Goal: Task Accomplishment & Management: Use online tool/utility

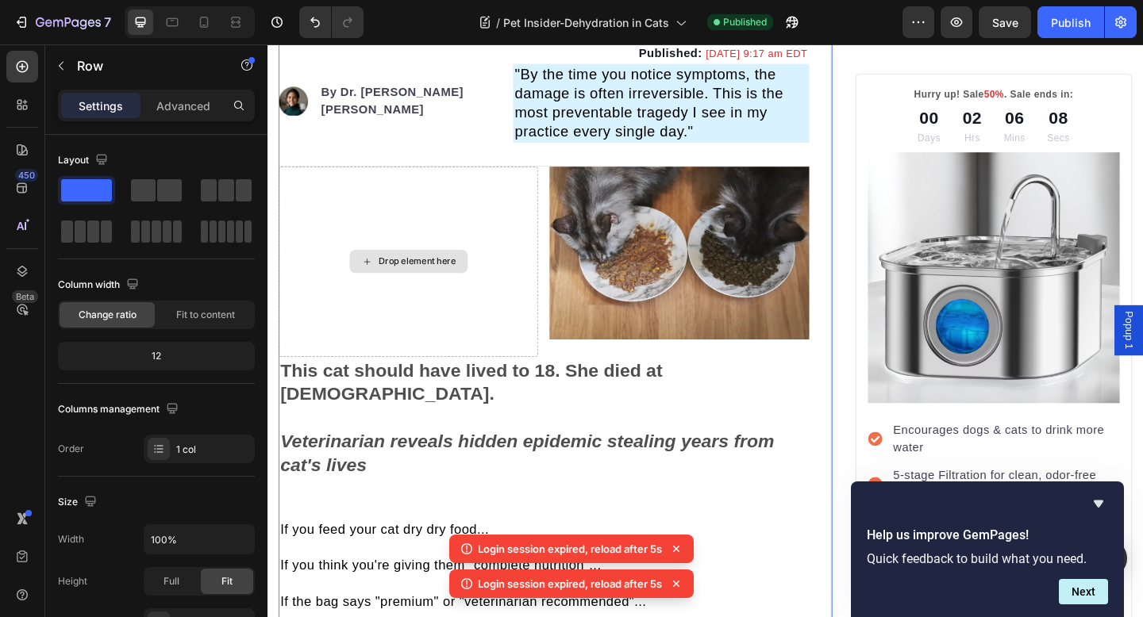
scroll to position [1192, 0]
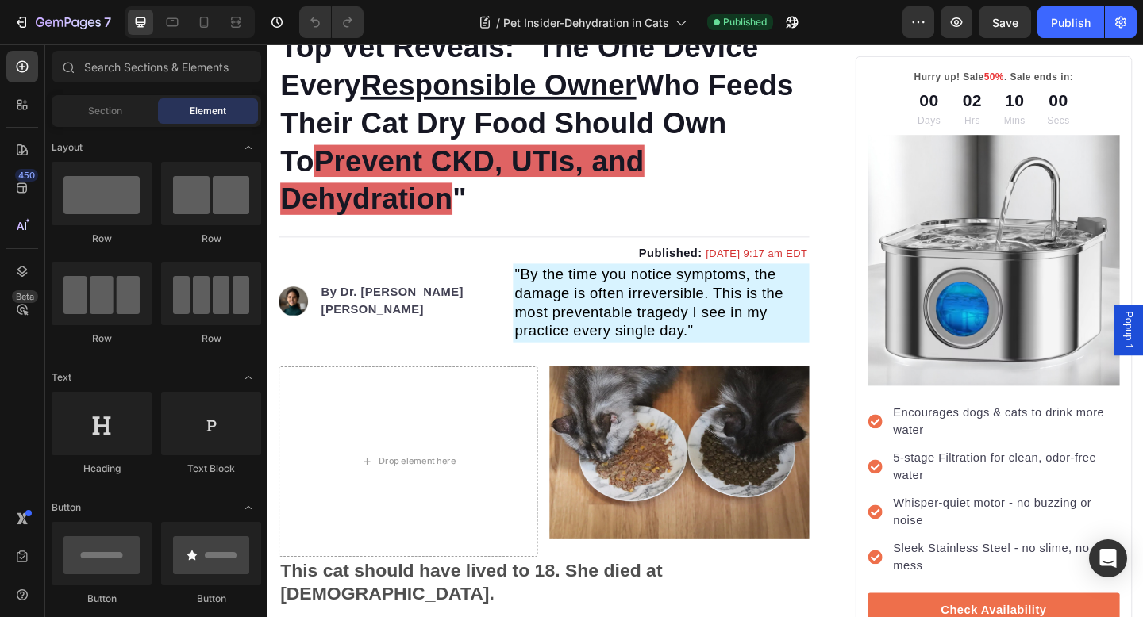
scroll to position [978, 0]
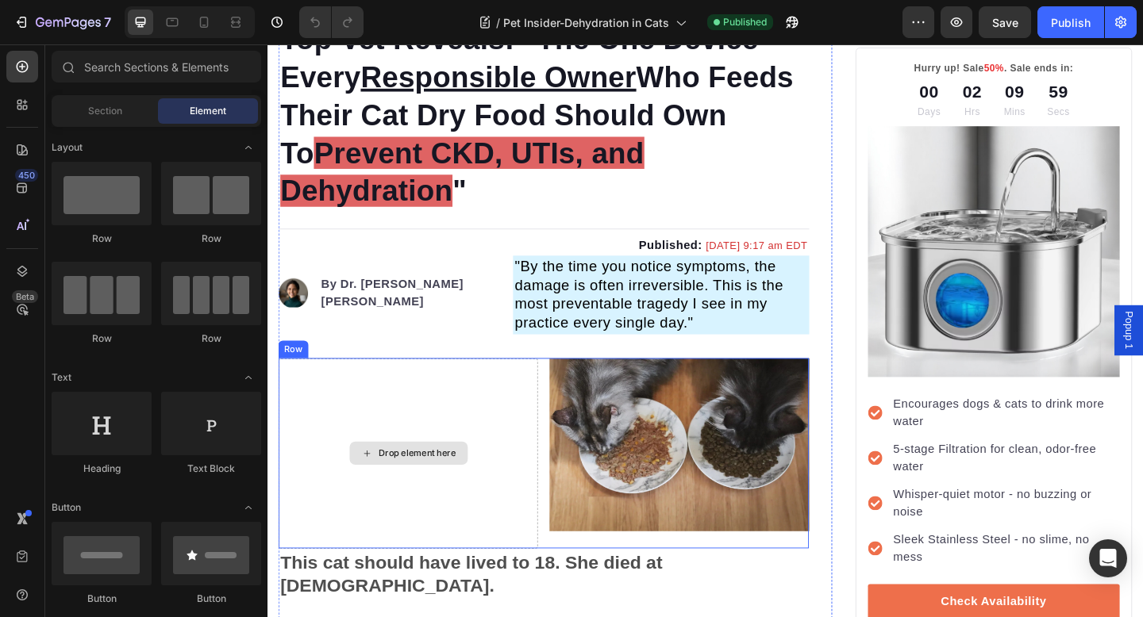
click at [476, 432] on div "Drop element here" at bounding box center [420, 489] width 282 height 207
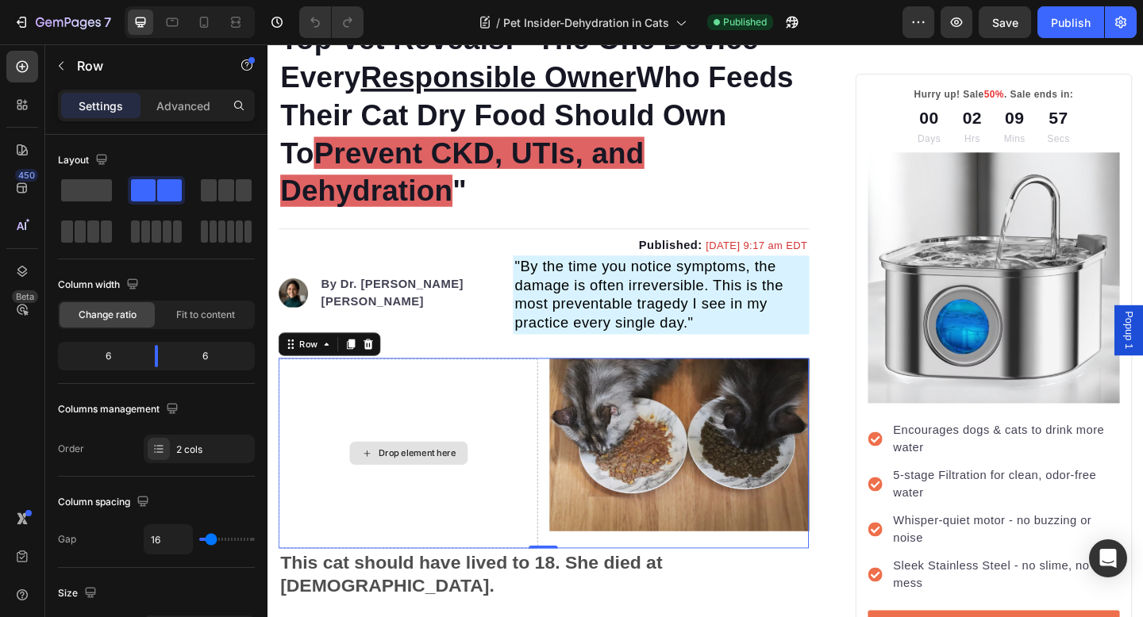
click at [493, 425] on div "Drop element here" at bounding box center [420, 489] width 282 height 207
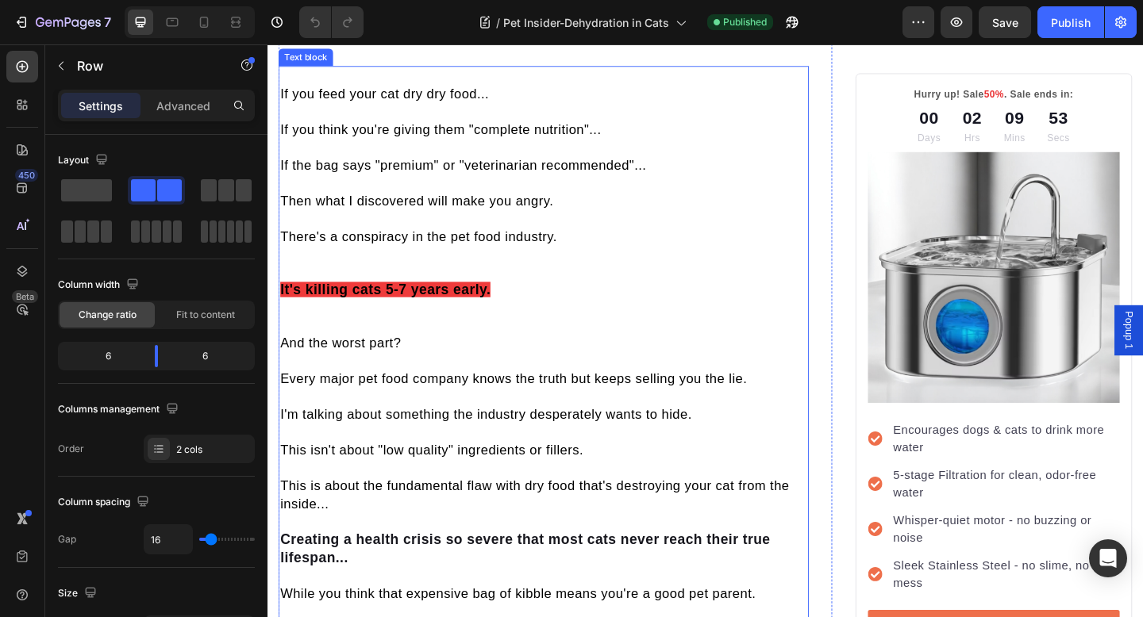
scroll to position [1678, 0]
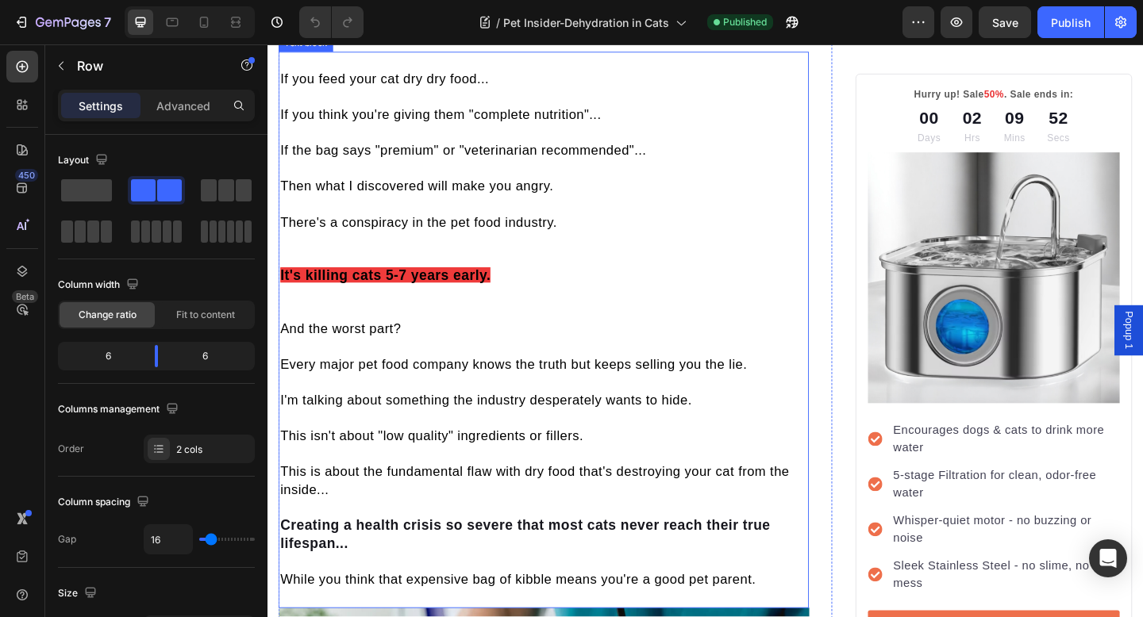
click at [456, 425] on p "And the worst part? Every major pet food company knows the truth but keeps sell…" at bounding box center [568, 441] width 574 height 195
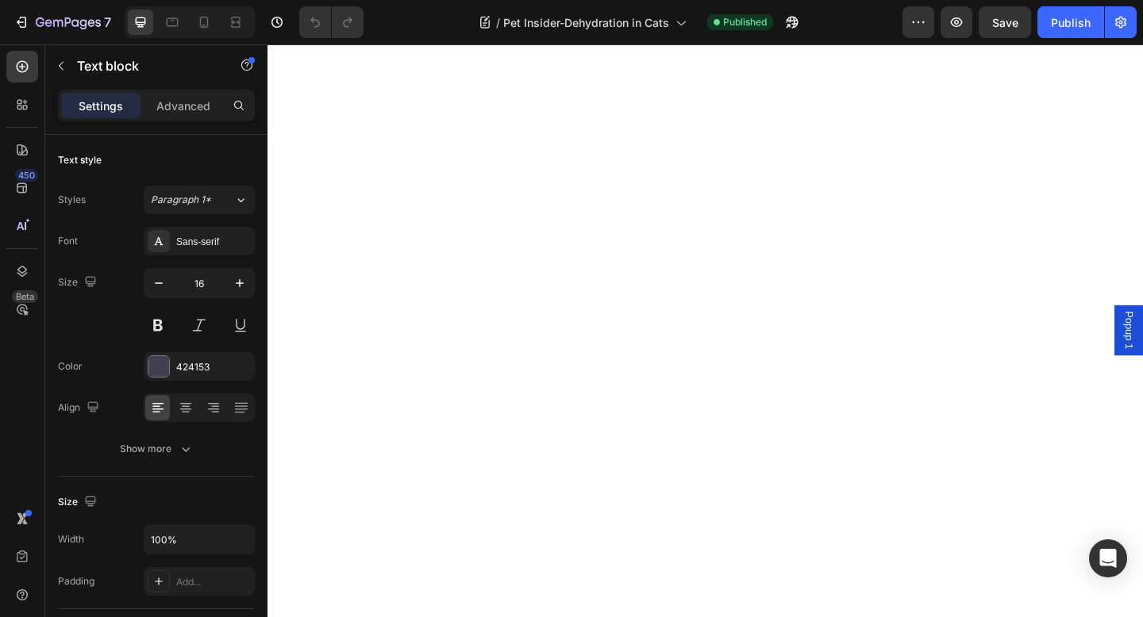
scroll to position [9082, 0]
drag, startPoint x: 490, startPoint y: 161, endPoint x: 519, endPoint y: 161, distance: 28.6
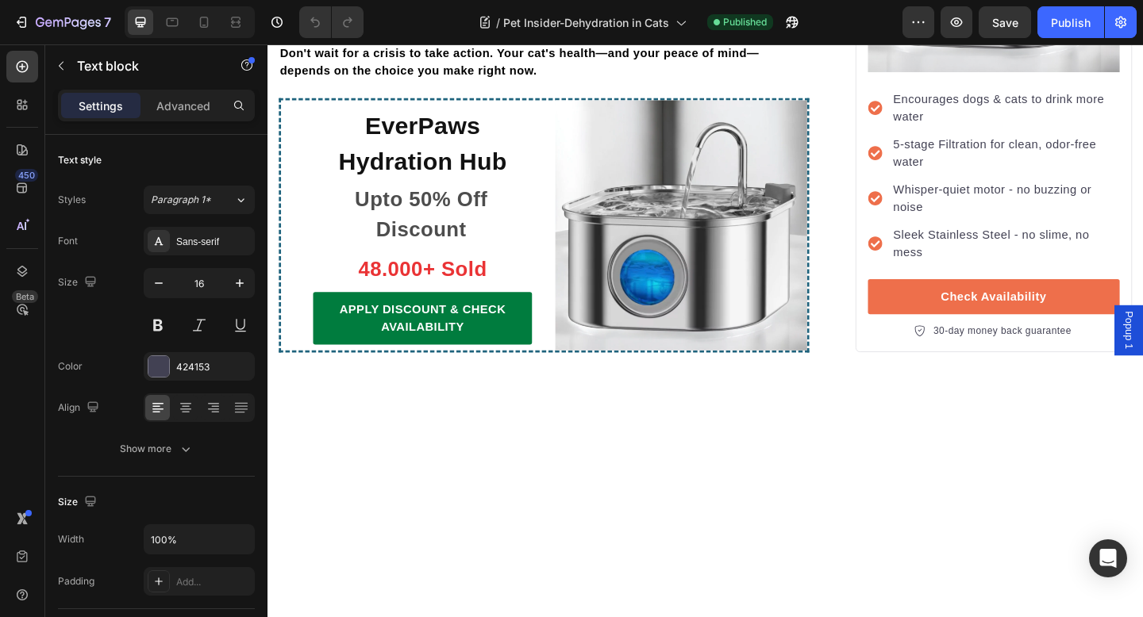
scroll to position [8380, 0]
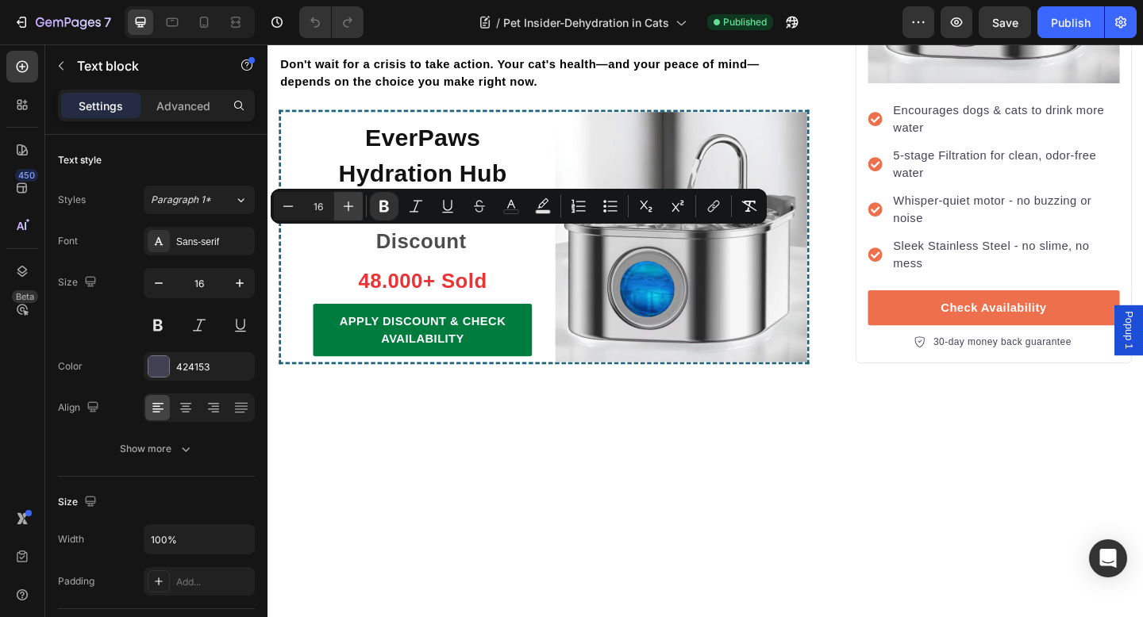
click at [356, 208] on icon "Editor contextual toolbar" at bounding box center [348, 206] width 16 height 16
type input "18"
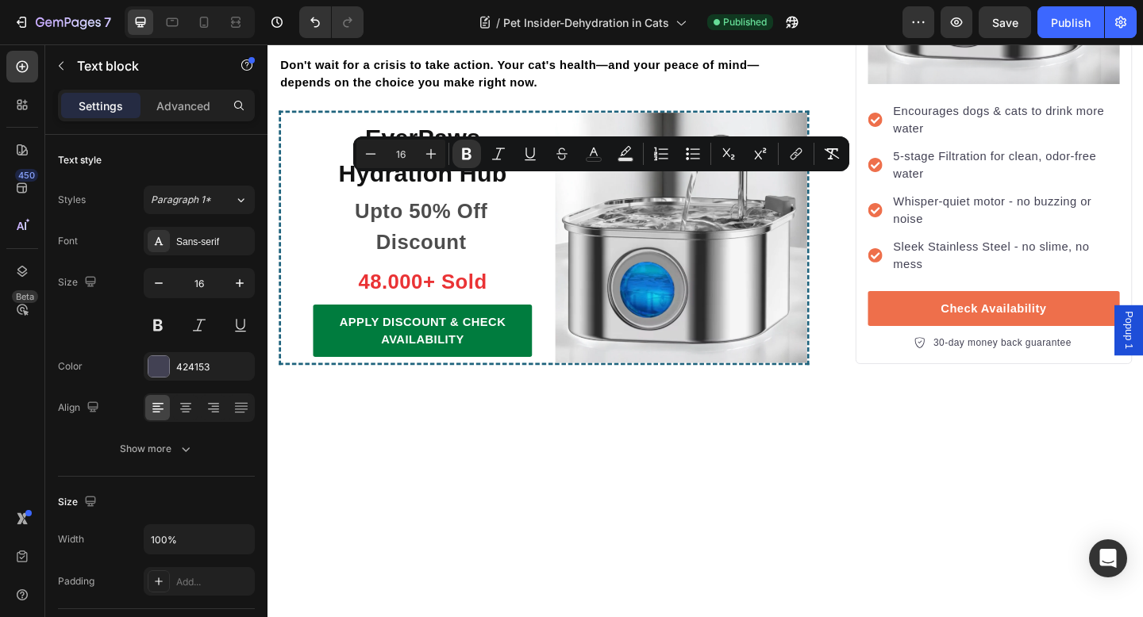
drag, startPoint x: 418, startPoint y: 195, endPoint x: 801, endPoint y: 199, distance: 382.5
click at [433, 152] on icon "Editor contextual toolbar" at bounding box center [431, 154] width 16 height 16
type input "18"
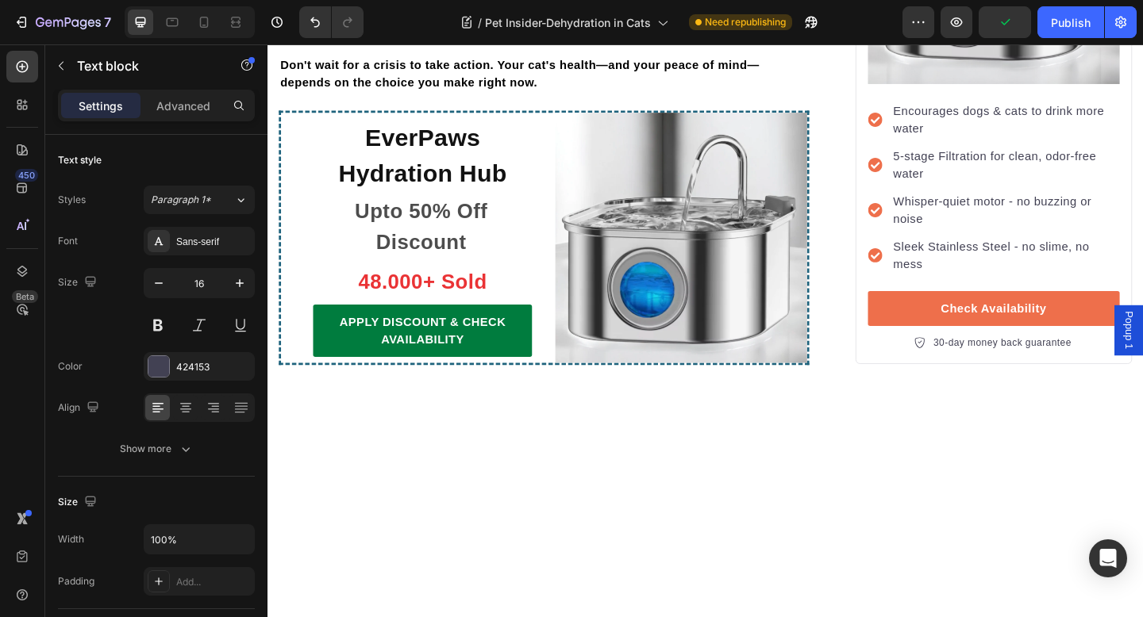
drag, startPoint x: 755, startPoint y: 136, endPoint x: 590, endPoint y: 159, distance: 166.7
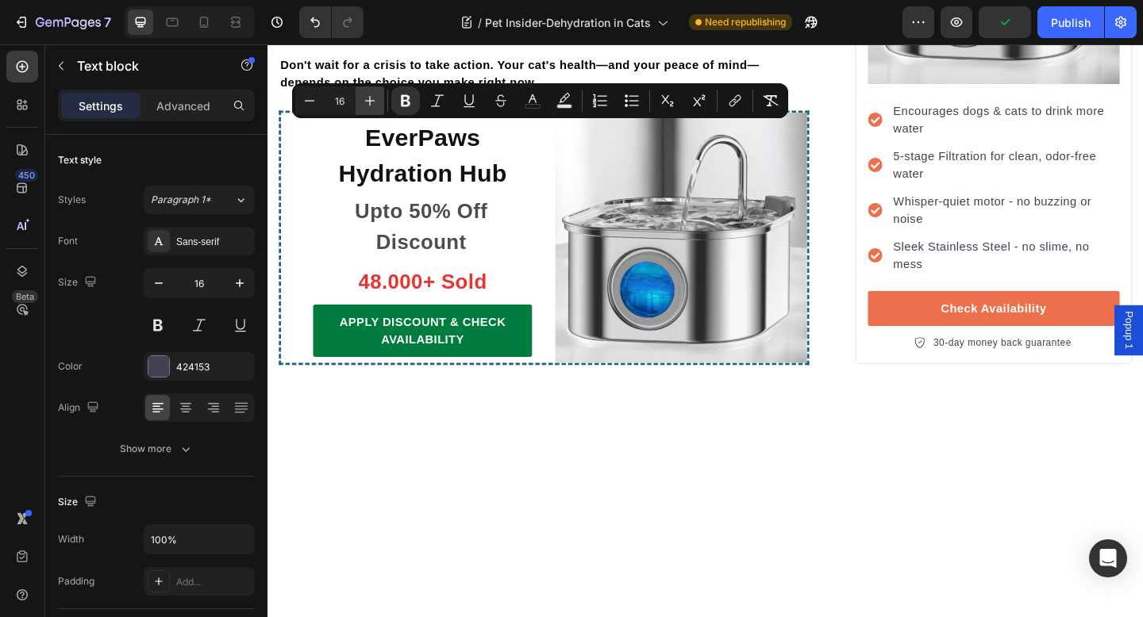
click at [377, 100] on icon "Editor contextual toolbar" at bounding box center [370, 101] width 16 height 16
type input "18"
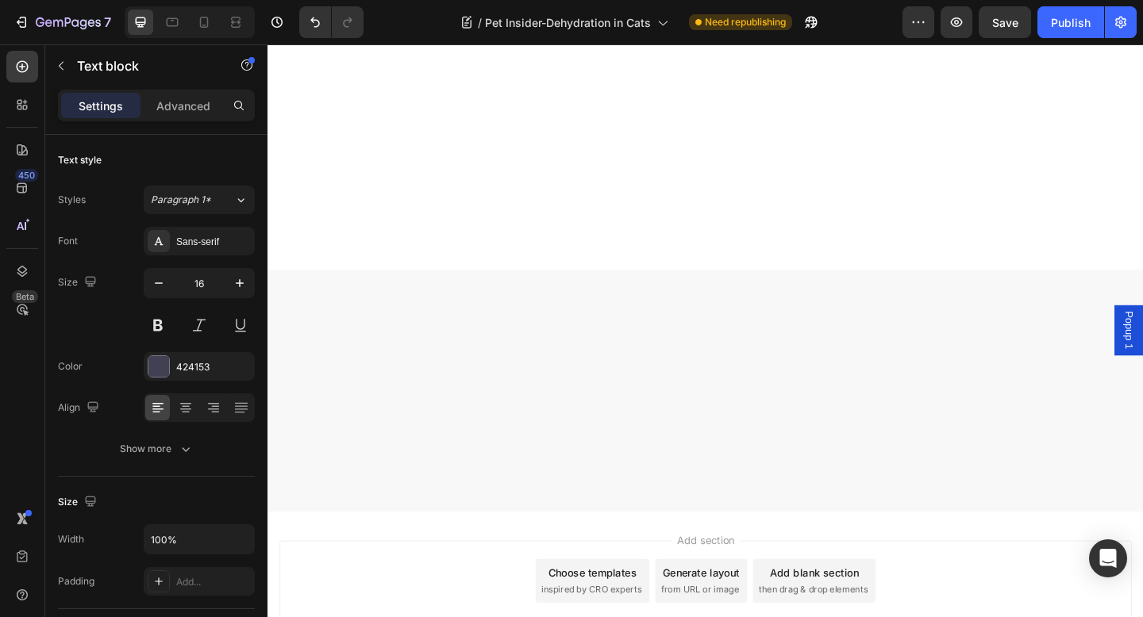
scroll to position [9533, 0]
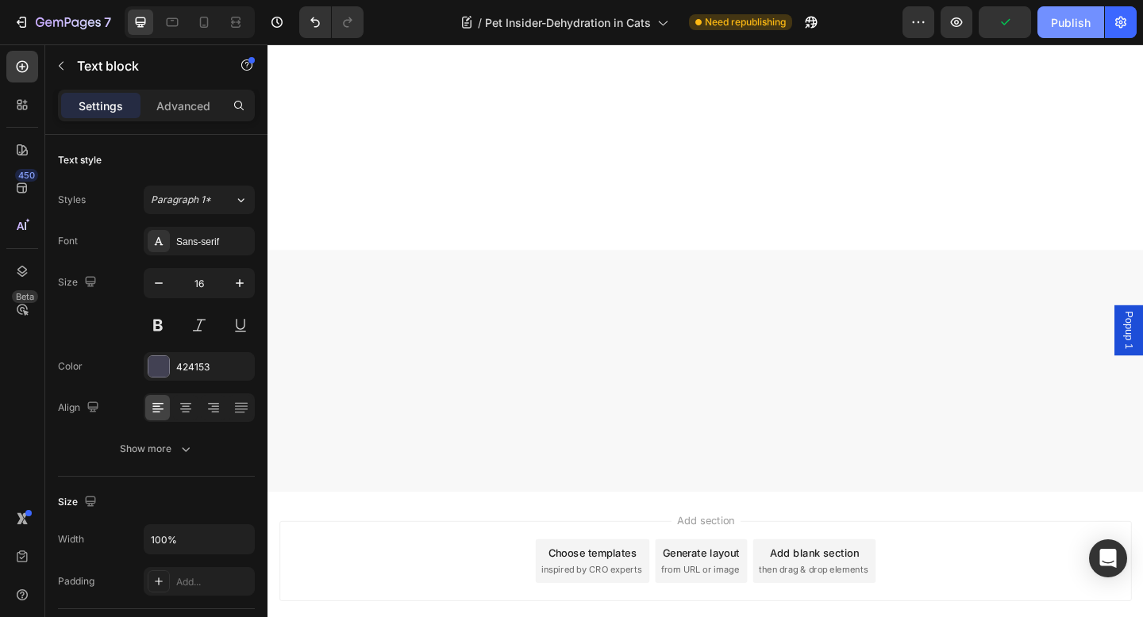
click at [1040, 25] on button "Publish" at bounding box center [1070, 22] width 67 height 32
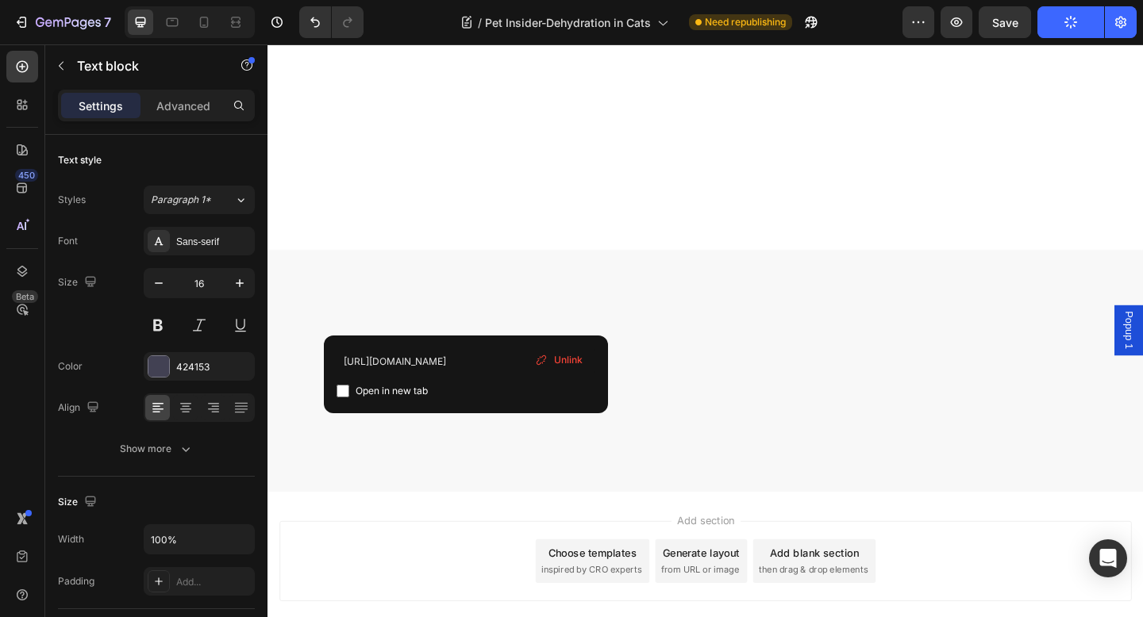
click at [409, 387] on span "Open in new tab" at bounding box center [385, 391] width 72 height 19
checkbox input "false"
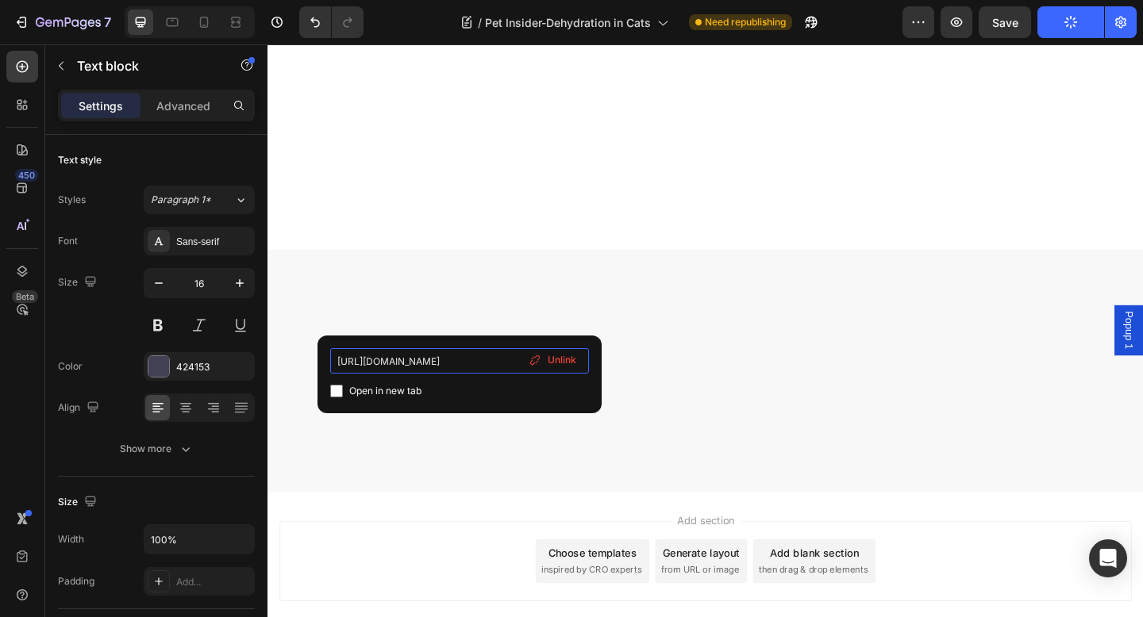
click at [431, 361] on input "[URL][DOMAIN_NAME]" at bounding box center [459, 360] width 259 height 25
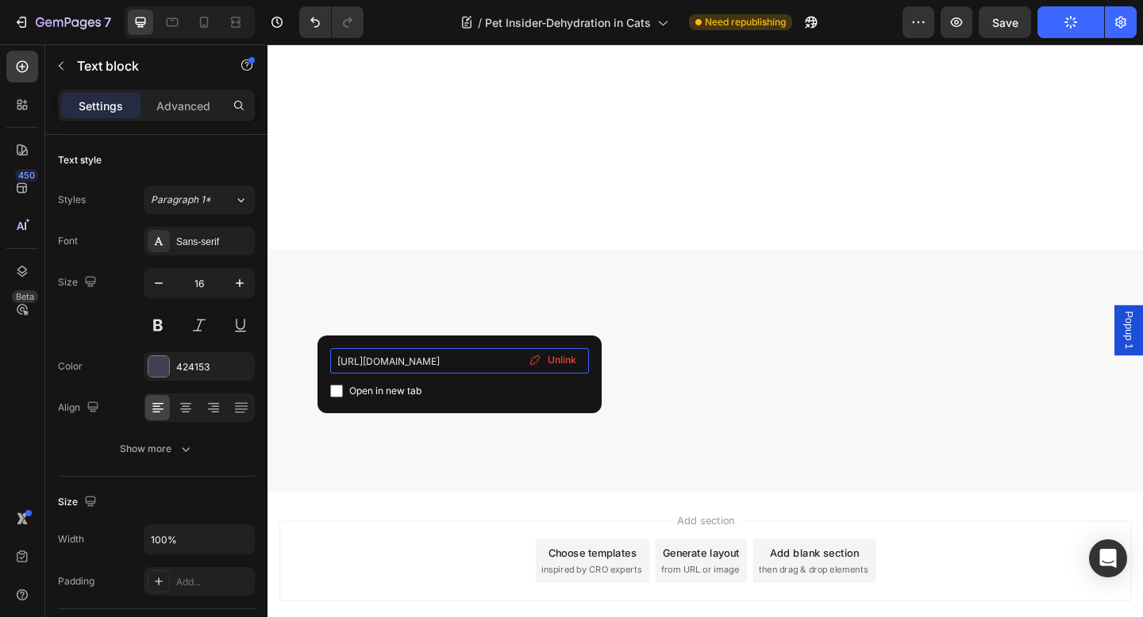
click at [431, 361] on input "[URL][DOMAIN_NAME]" at bounding box center [459, 360] width 259 height 25
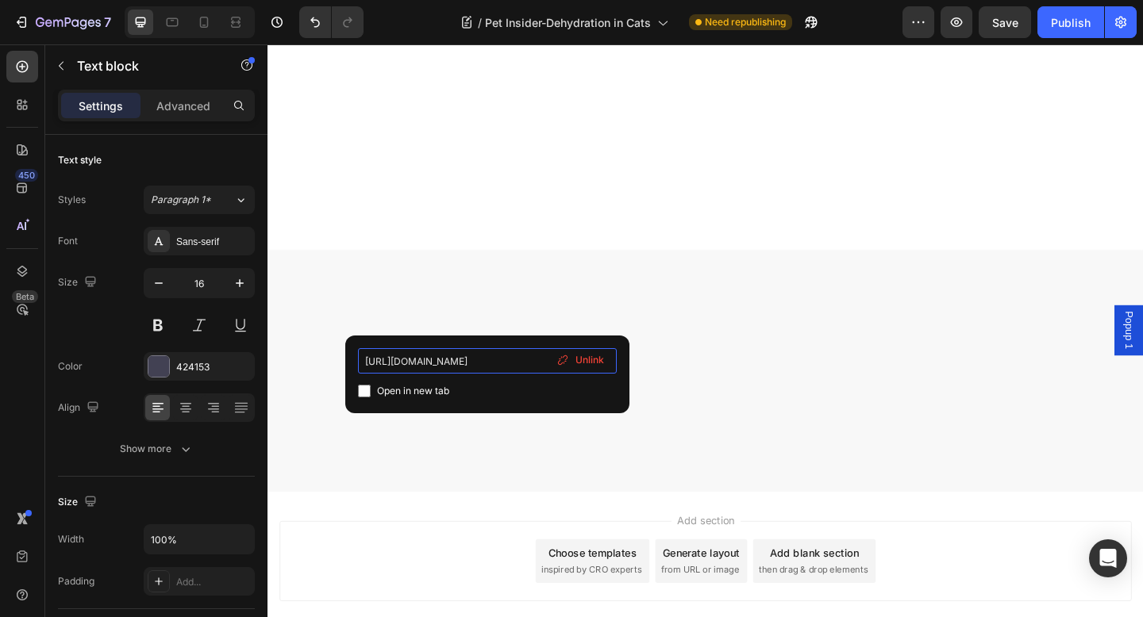
click at [466, 368] on input "[URL][DOMAIN_NAME]" at bounding box center [487, 360] width 259 height 25
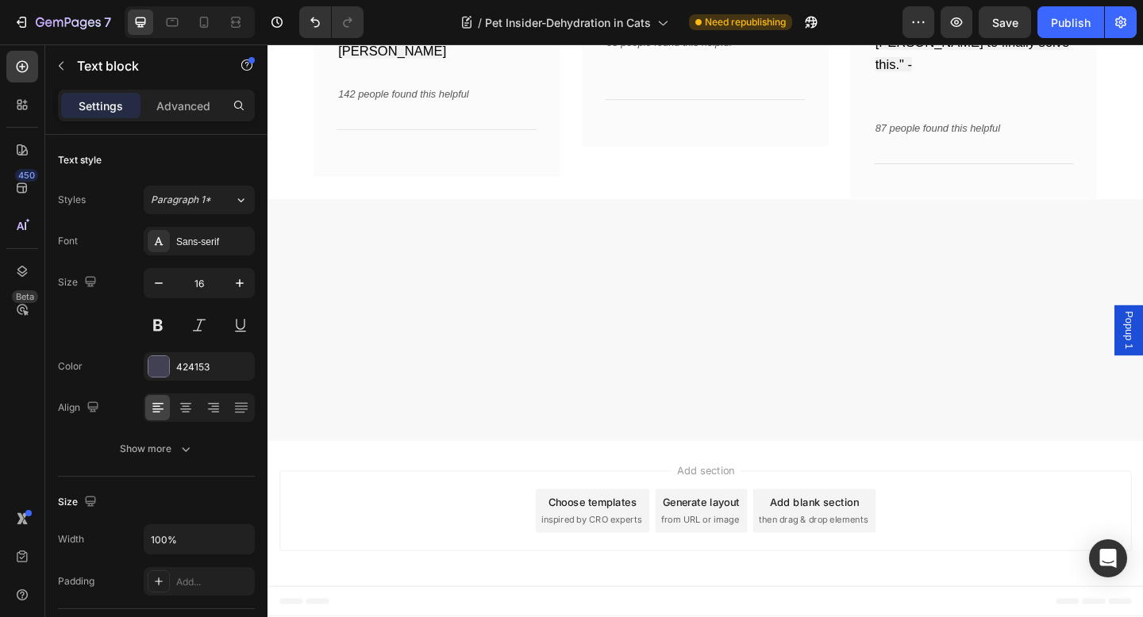
scroll to position [9963, 0]
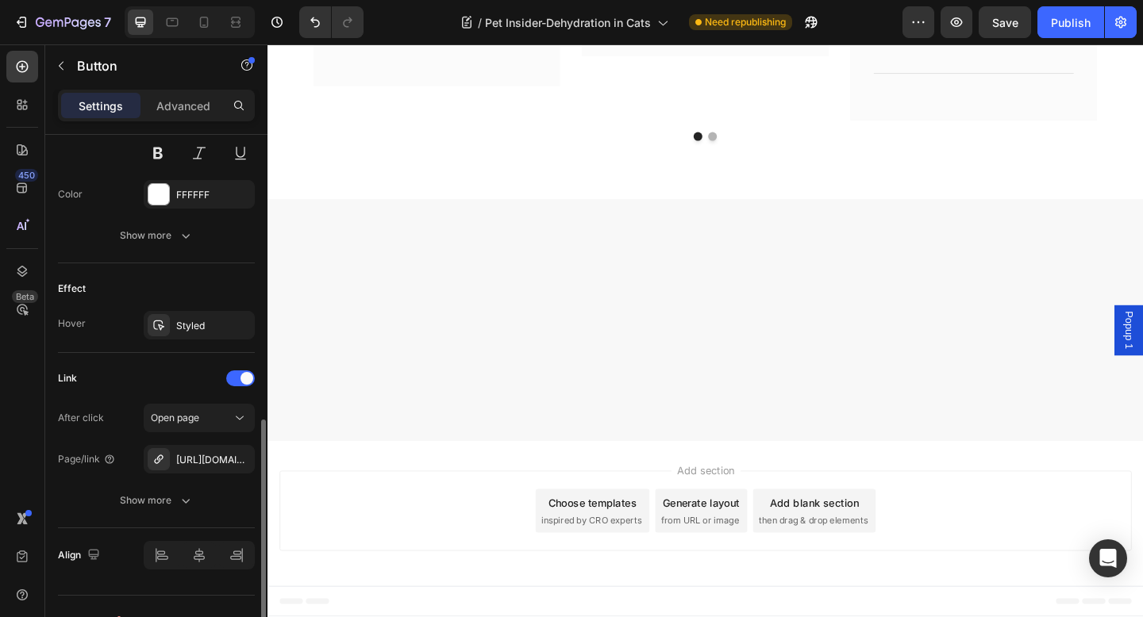
scroll to position [734, 0]
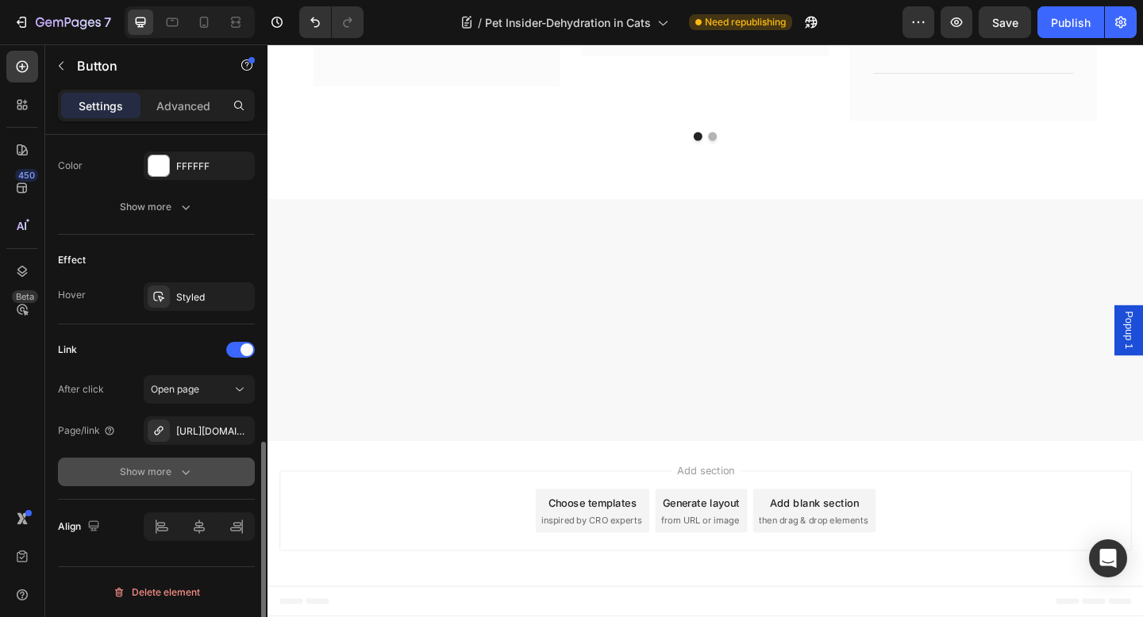
click at [202, 475] on button "Show more" at bounding box center [156, 472] width 197 height 29
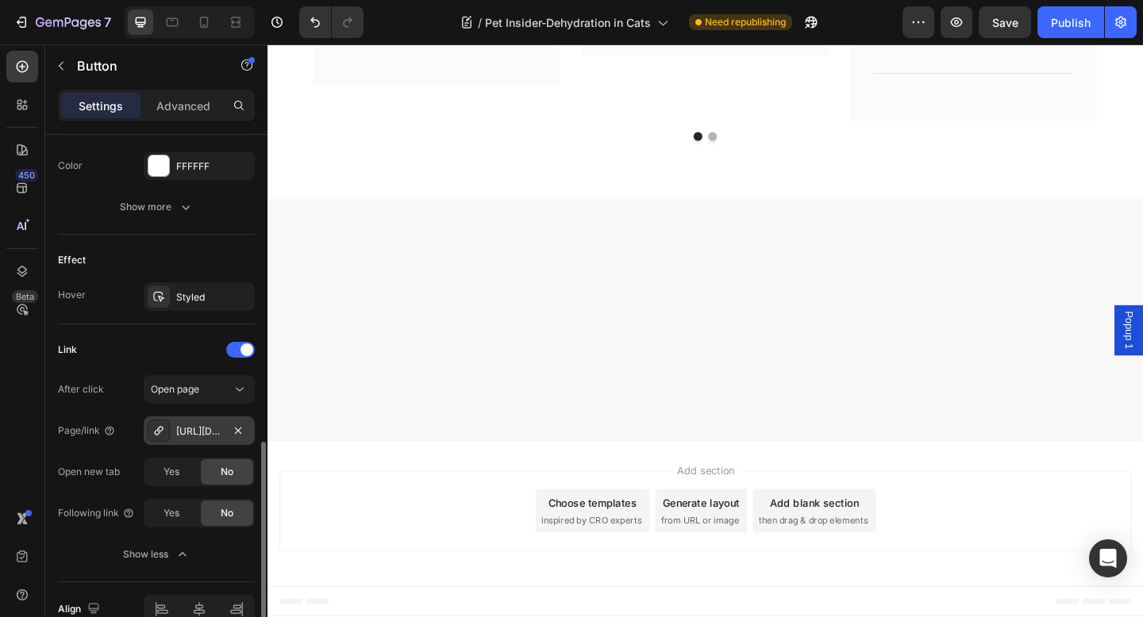
click at [187, 437] on div "[URL][DOMAIN_NAME]" at bounding box center [199, 432] width 46 height 14
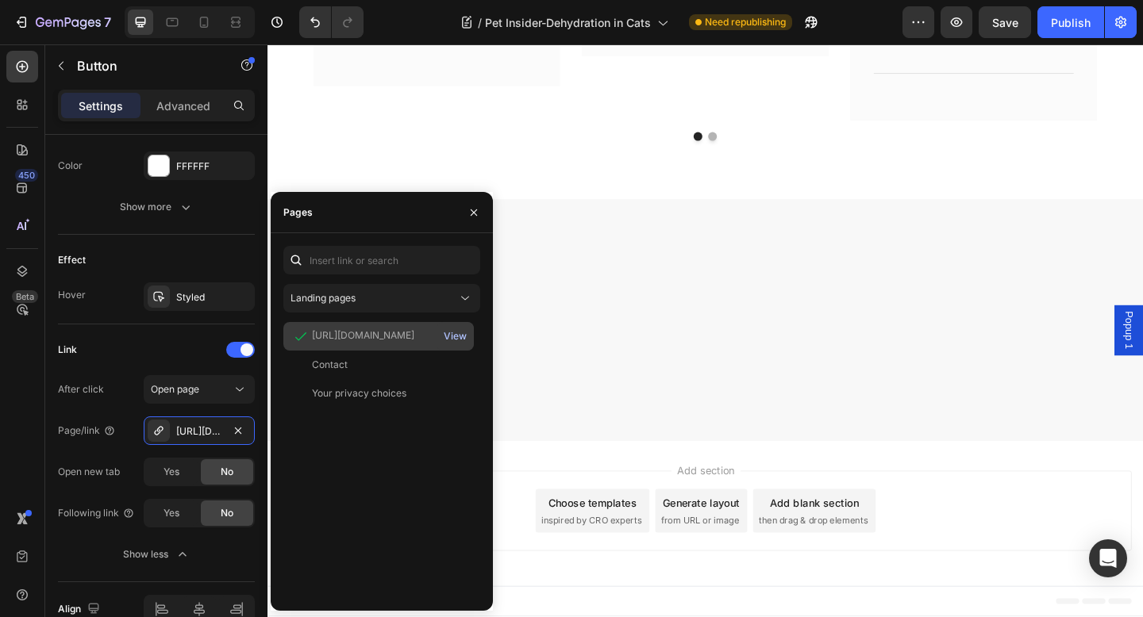
click at [451, 334] on div "View" at bounding box center [455, 336] width 23 height 14
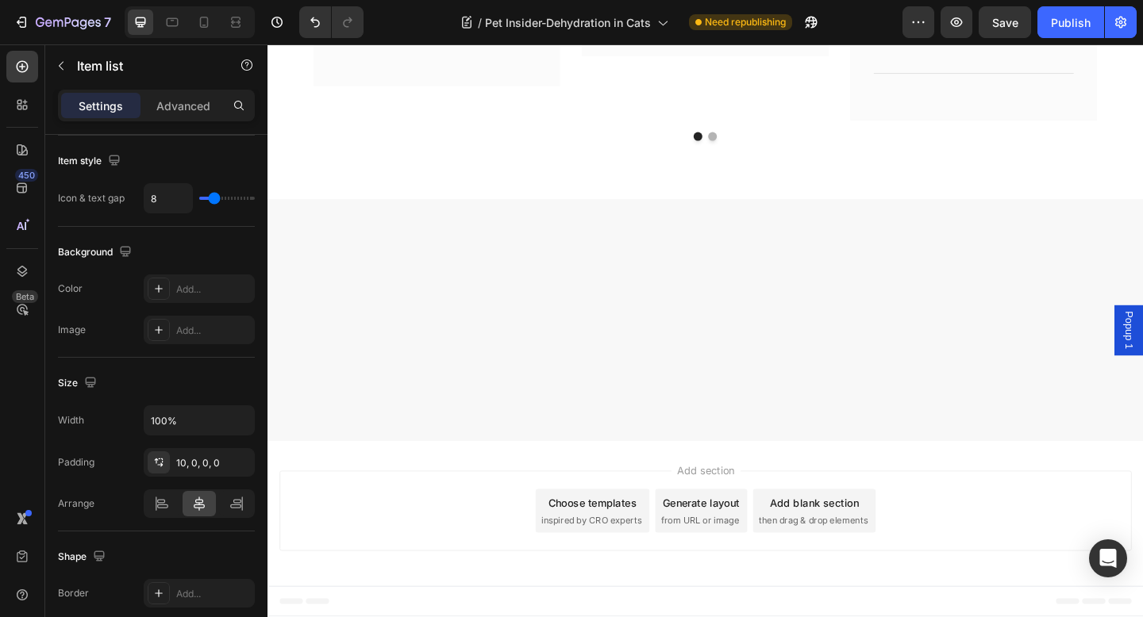
scroll to position [0, 0]
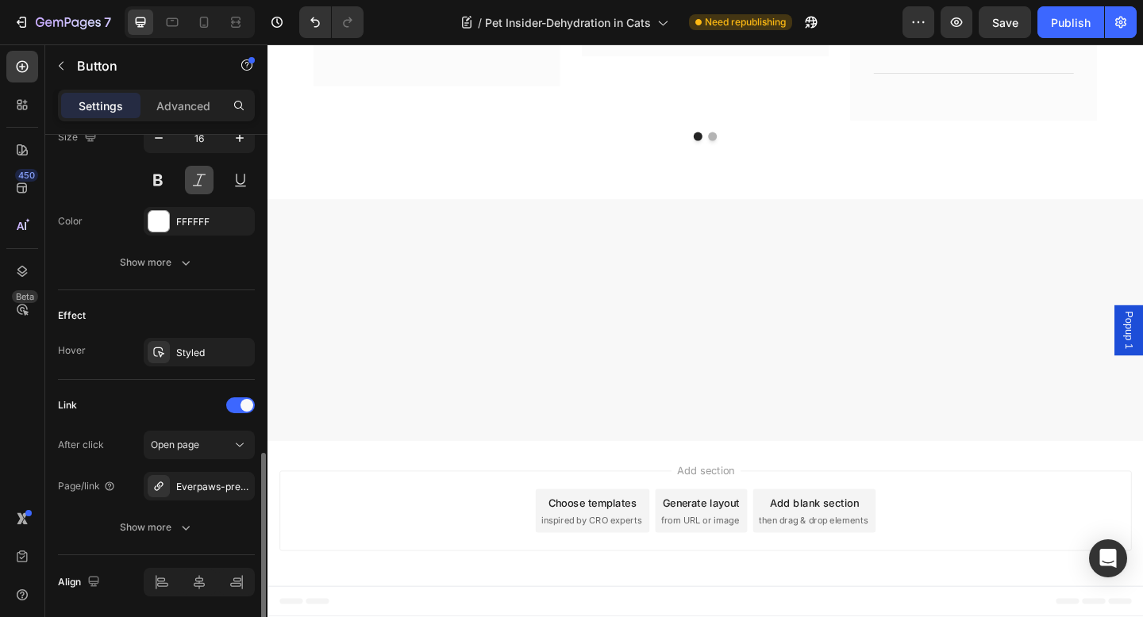
scroll to position [717, 0]
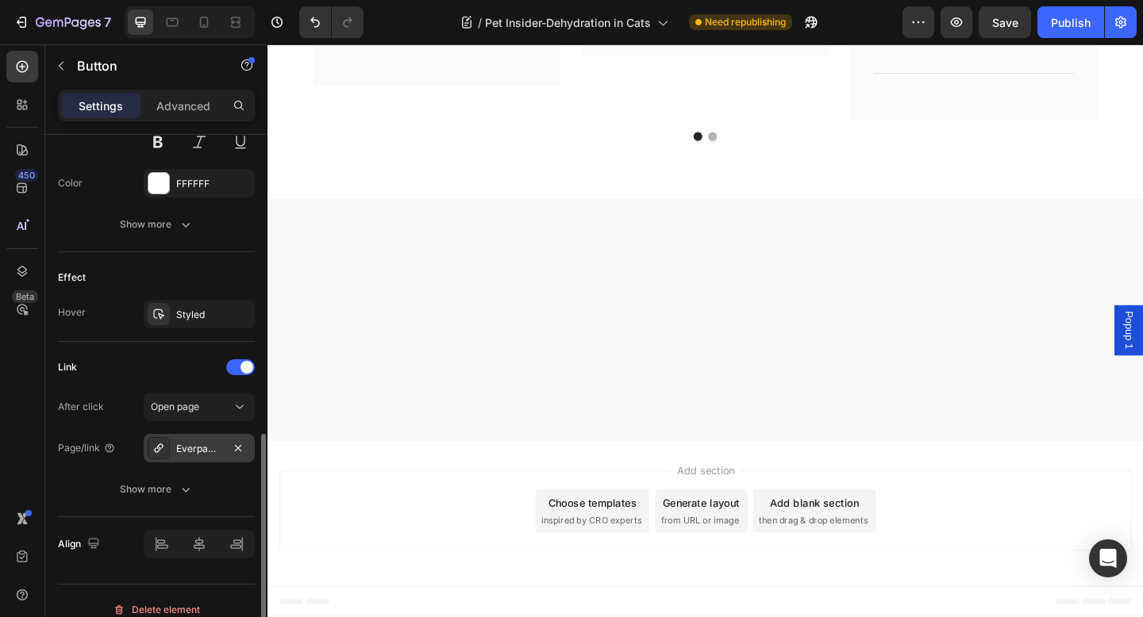
click at [204, 445] on div "Everpaws-premium-pet-water-fountain" at bounding box center [199, 449] width 46 height 14
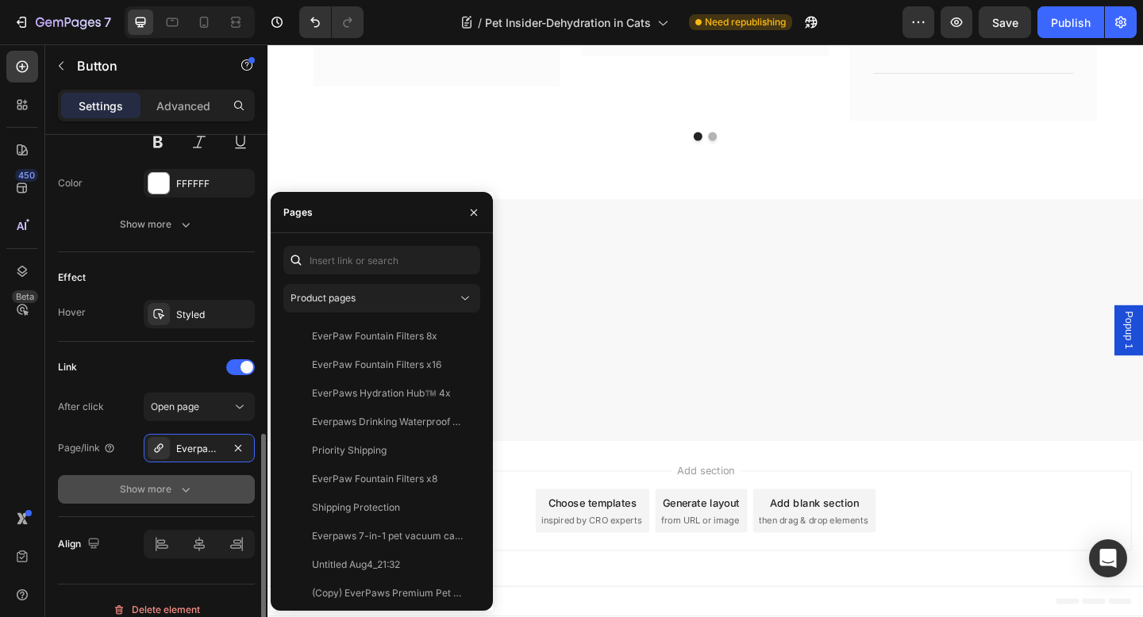
click at [175, 484] on div "Show more" at bounding box center [157, 490] width 74 height 16
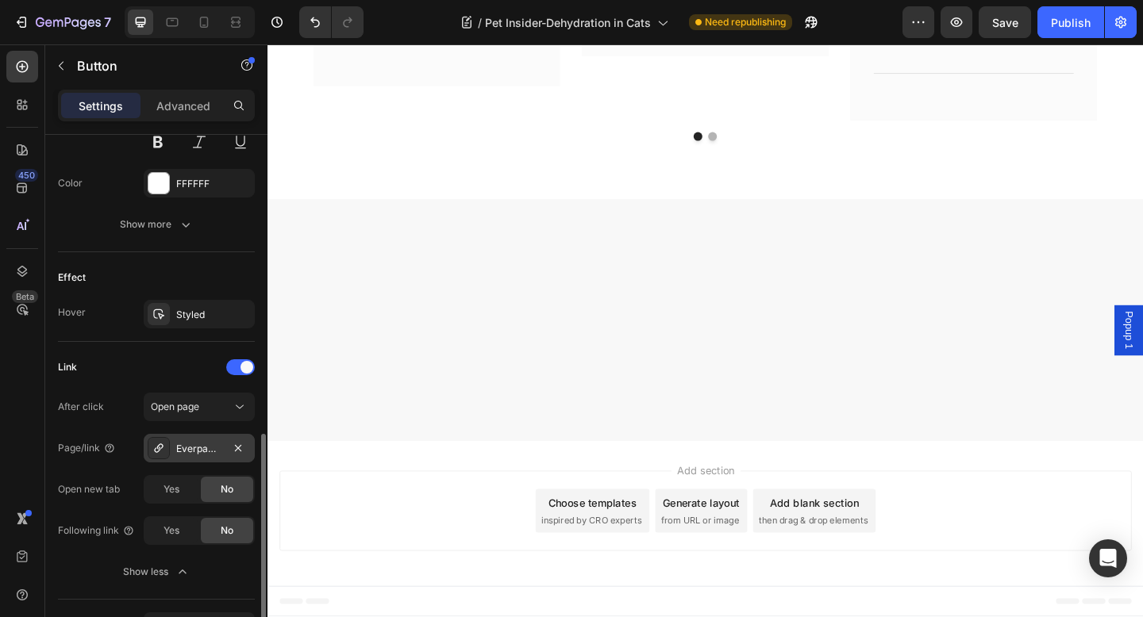
click at [193, 459] on div "Everpaws-premium-pet-water-fountain" at bounding box center [199, 448] width 111 height 29
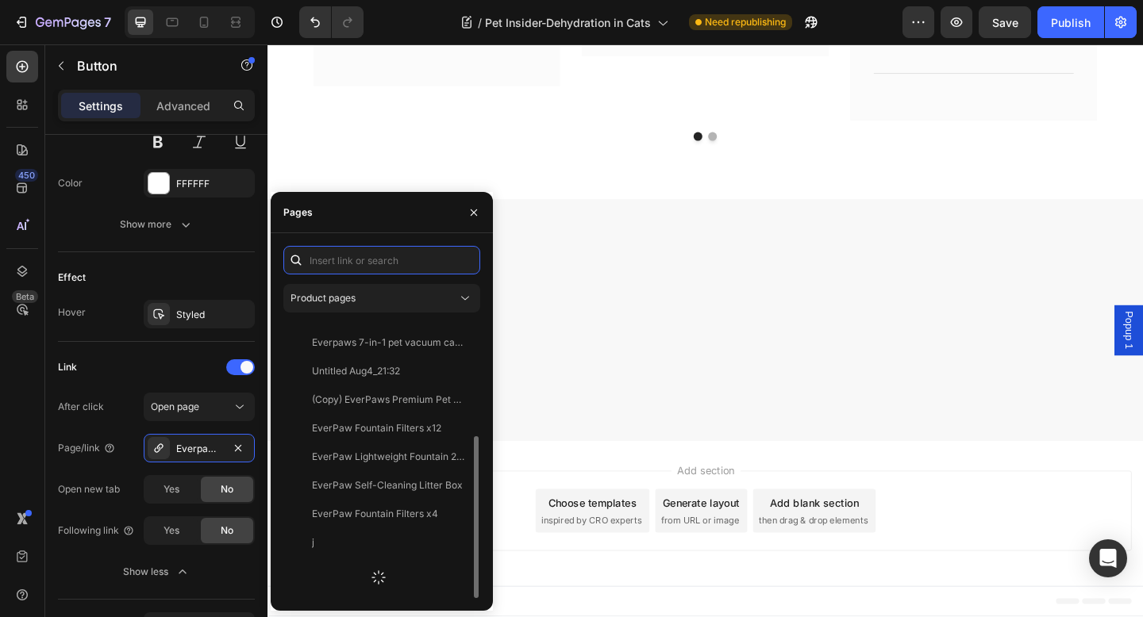
scroll to position [295, 0]
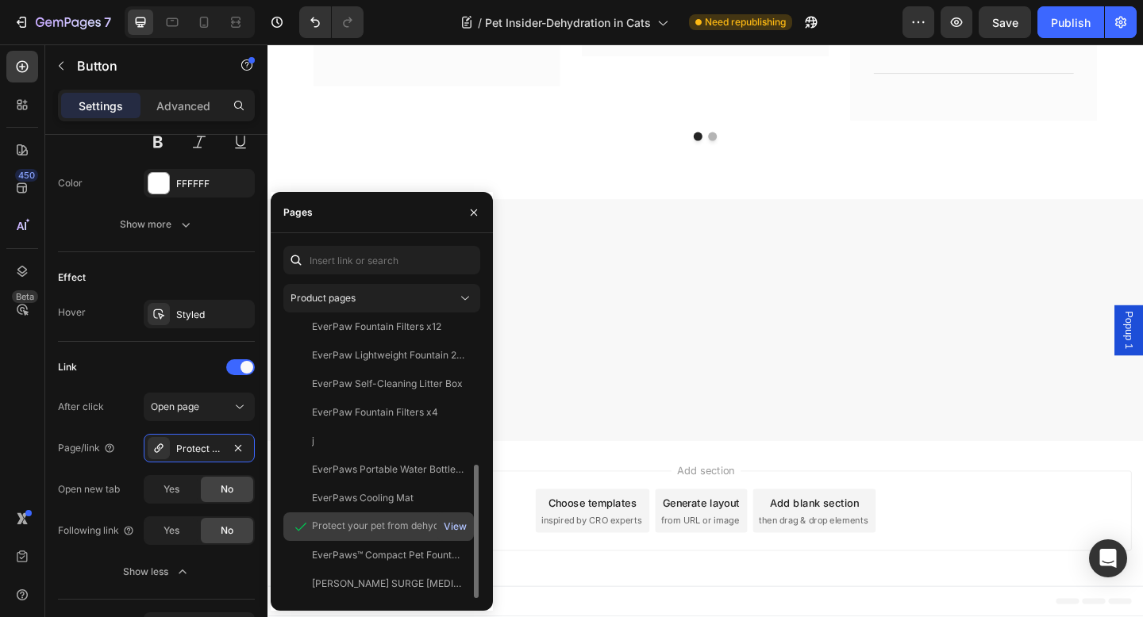
click at [455, 532] on div "View" at bounding box center [455, 527] width 23 height 14
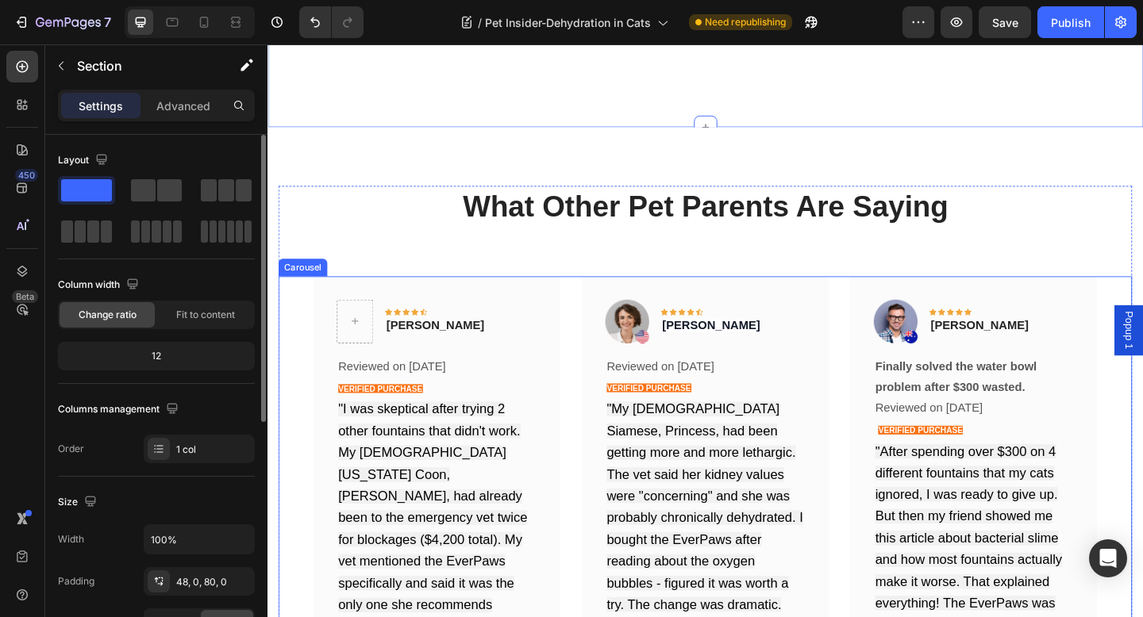
scroll to position [10457, 0]
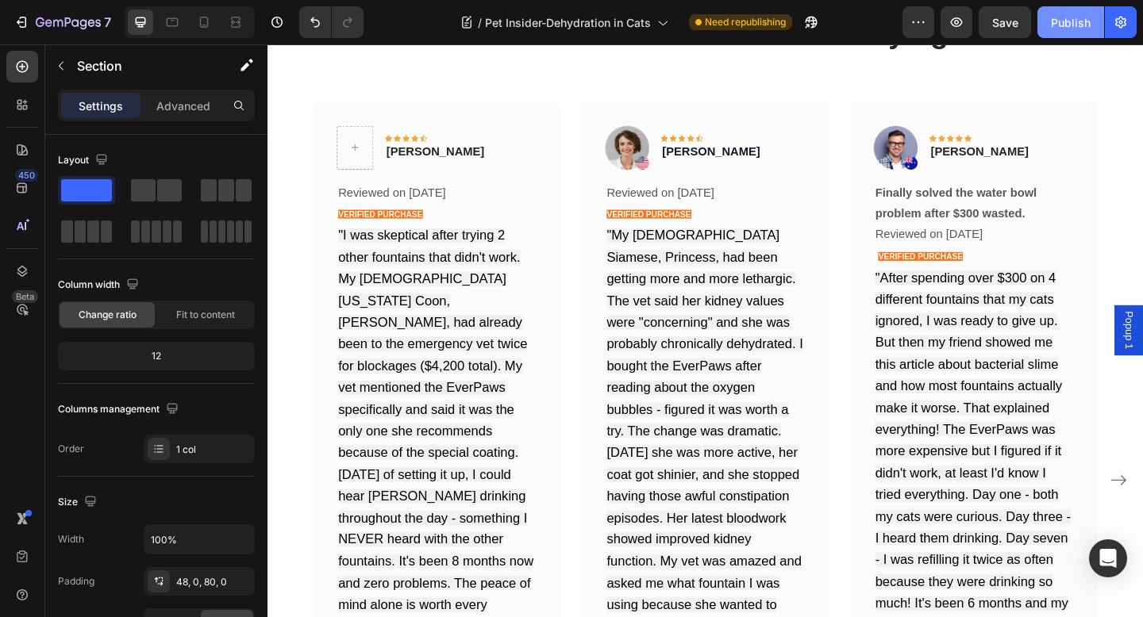
click at [1060, 31] on button "Publish" at bounding box center [1070, 22] width 67 height 32
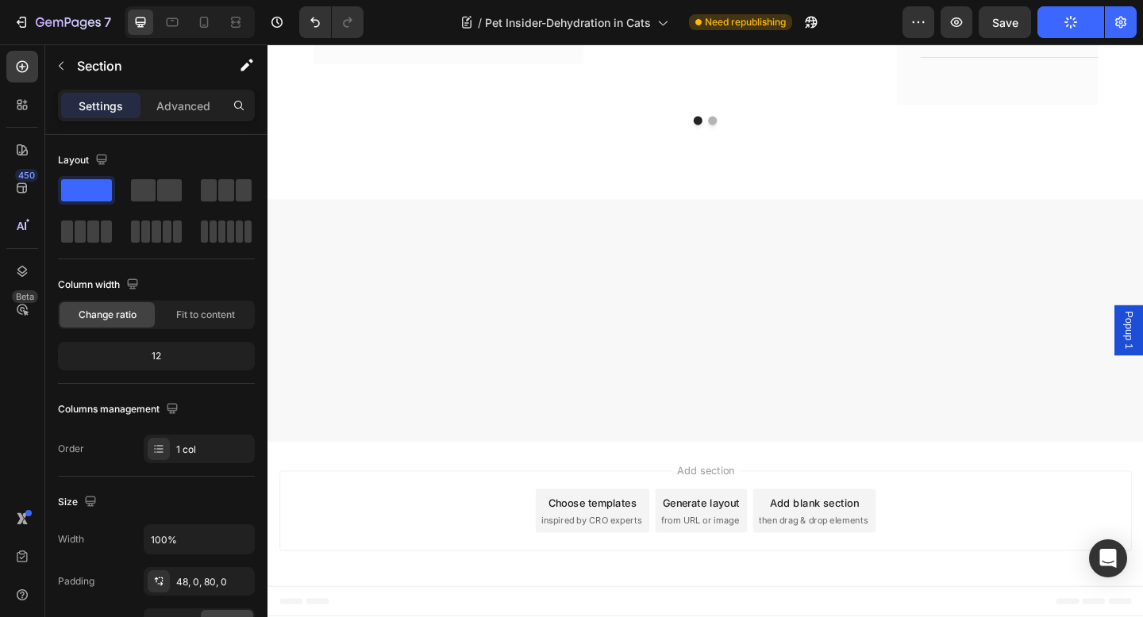
scroll to position [9861, 0]
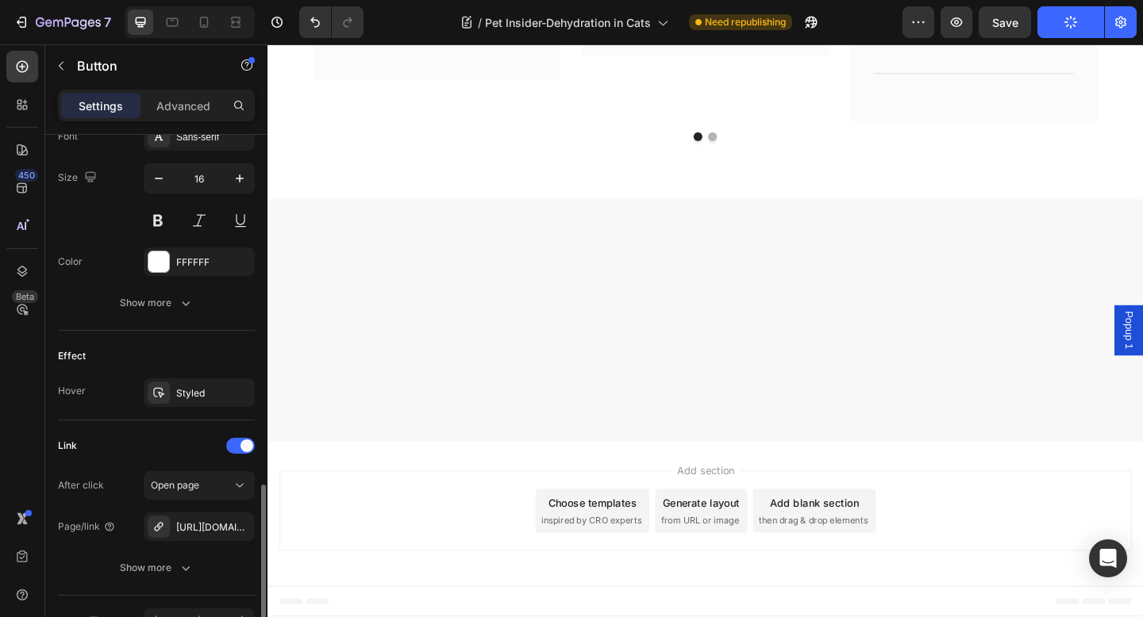
scroll to position [697, 0]
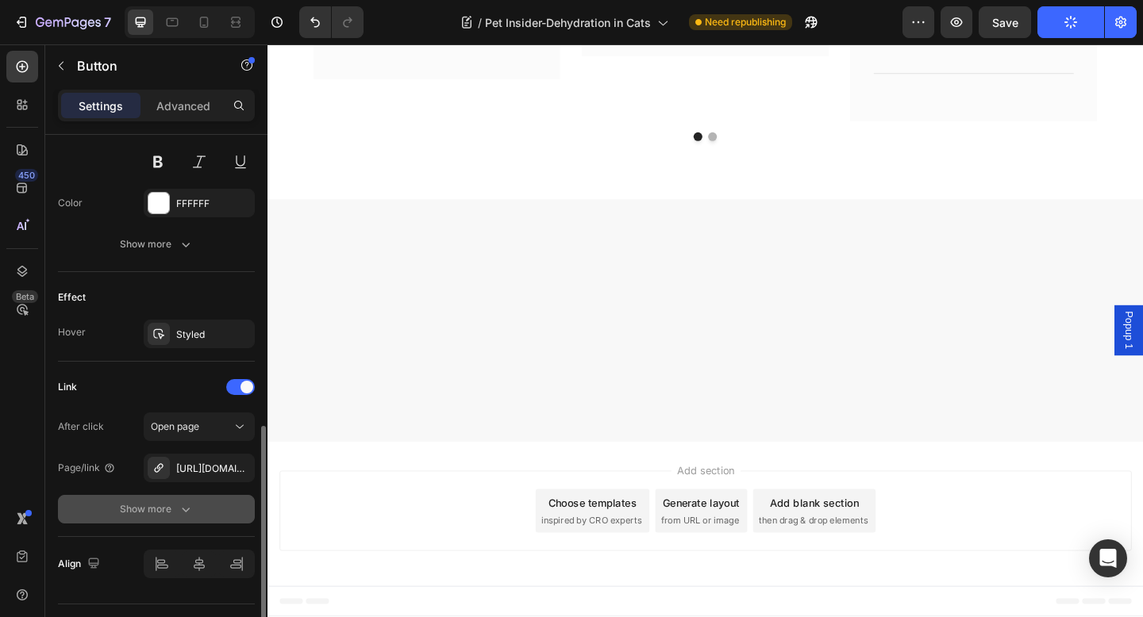
click at [206, 509] on button "Show more" at bounding box center [156, 509] width 197 height 29
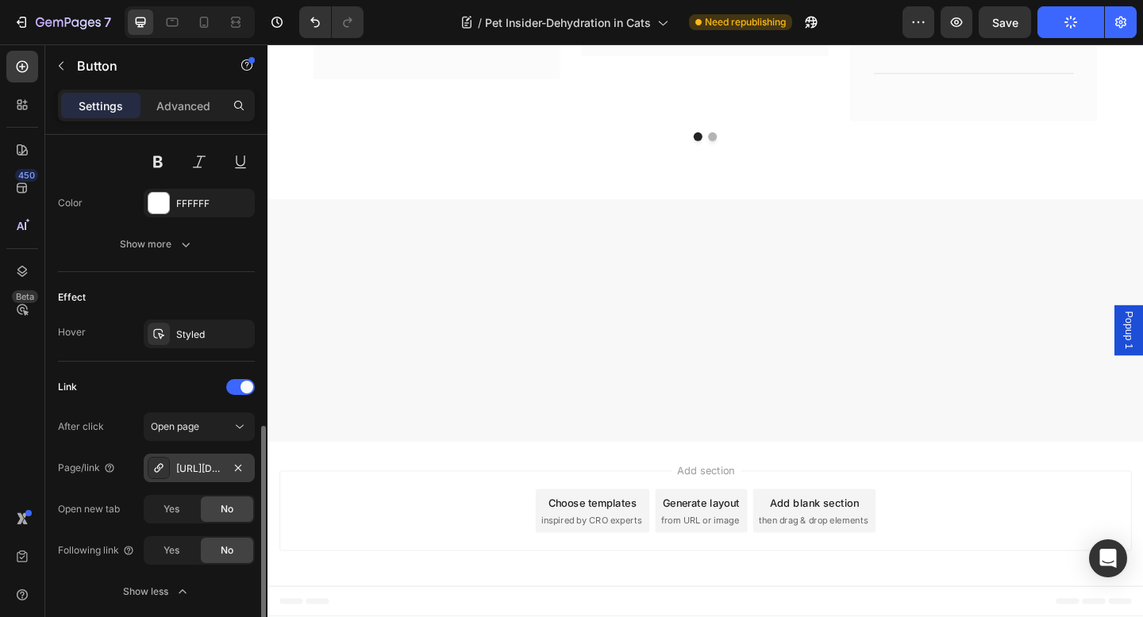
click at [194, 469] on div "[URL][DOMAIN_NAME]" at bounding box center [199, 469] width 46 height 14
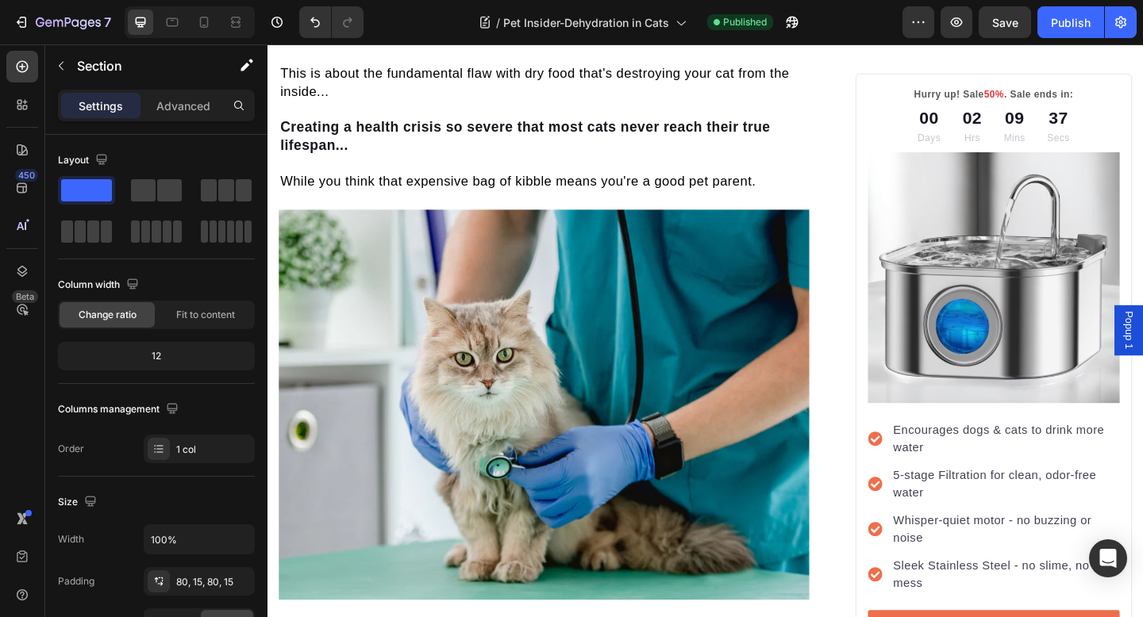
scroll to position [2117, 0]
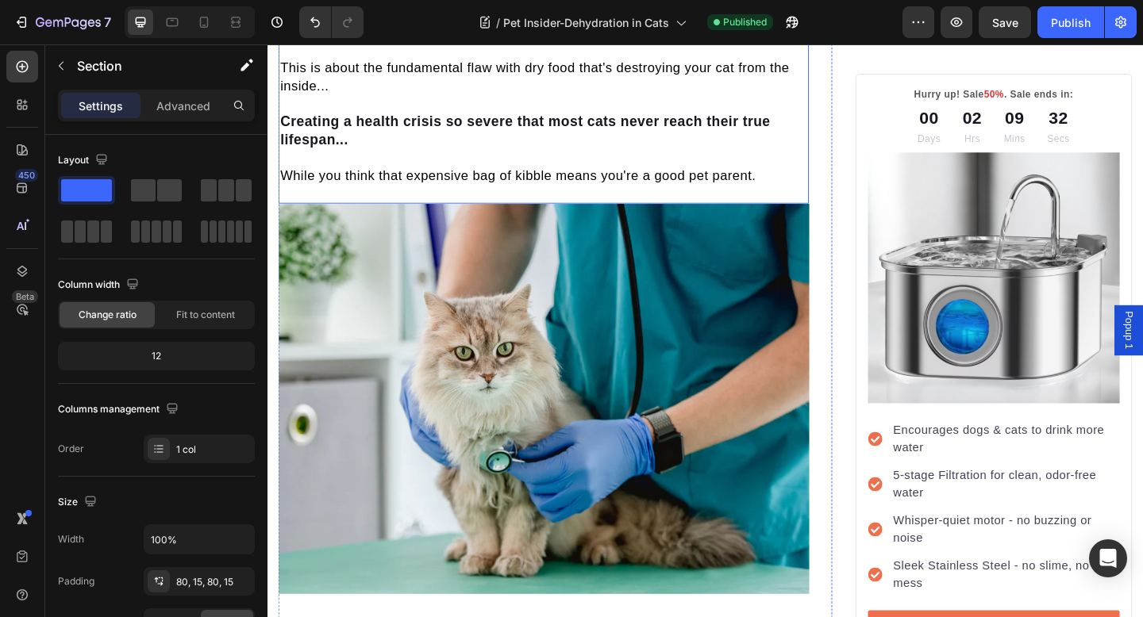
click at [557, 179] on span "While you think that expensive bag of kibble means you're a good pet parent." at bounding box center [539, 187] width 517 height 16
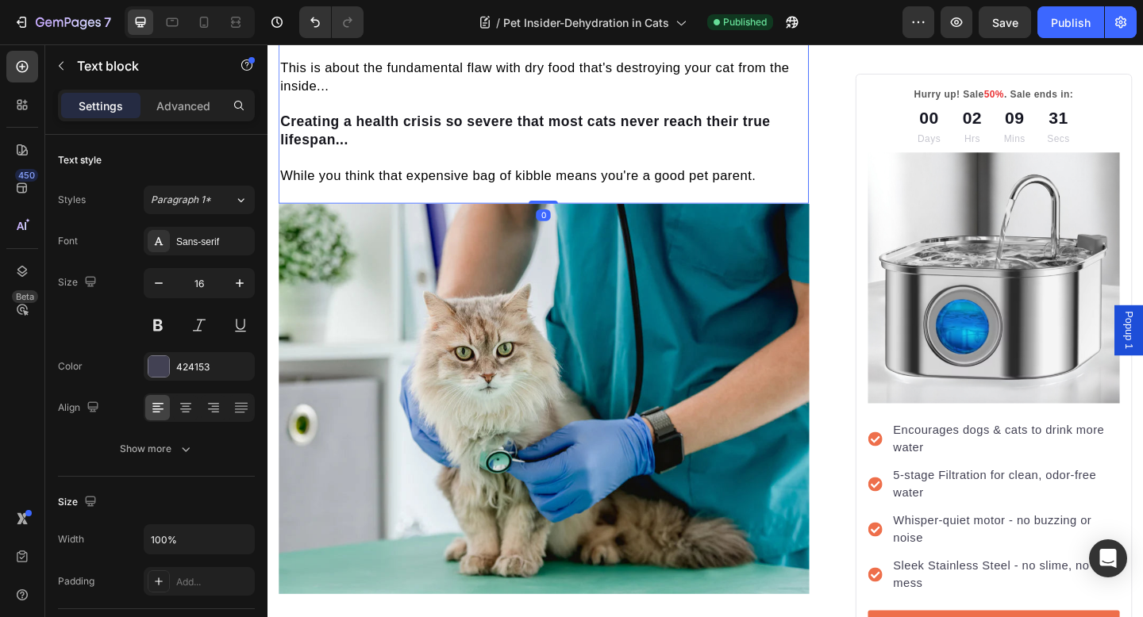
click at [562, 179] on span "While you think that expensive bag of kibble means you're a good pet parent." at bounding box center [539, 187] width 517 height 16
click at [1050, 21] on button "Publish" at bounding box center [1070, 22] width 67 height 32
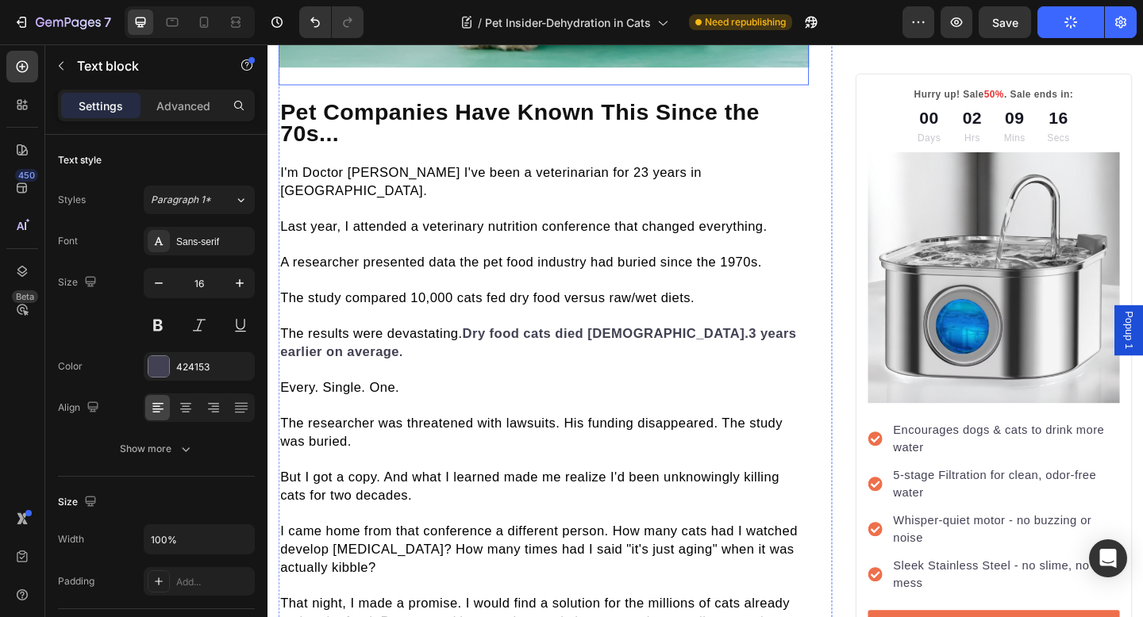
scroll to position [2695, 0]
